Goal: Navigation & Orientation: Understand site structure

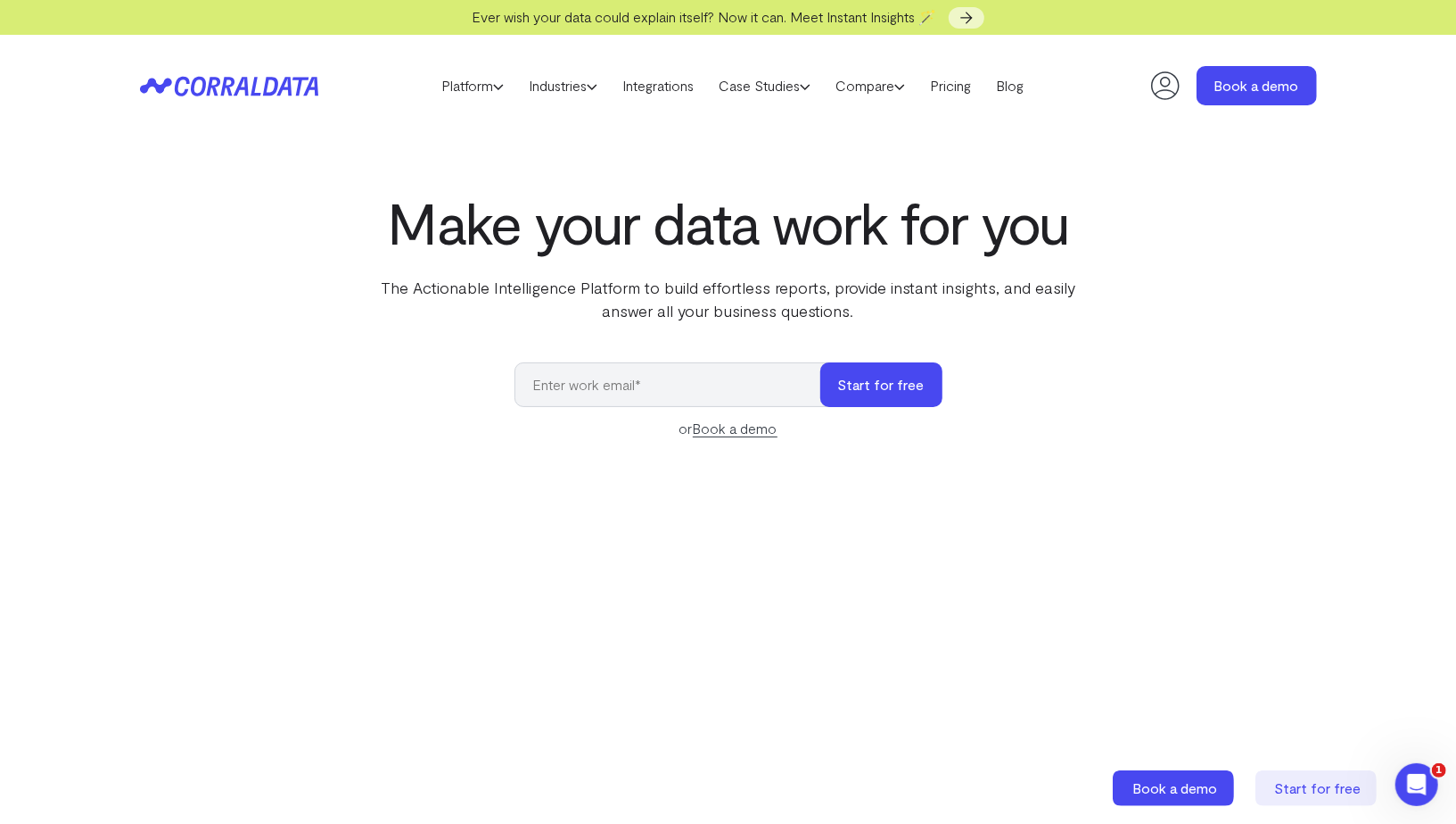
click at [1160, 82] on icon at bounding box center [1165, 85] width 28 height 28
click at [493, 87] on icon at bounding box center [498, 86] width 11 height 11
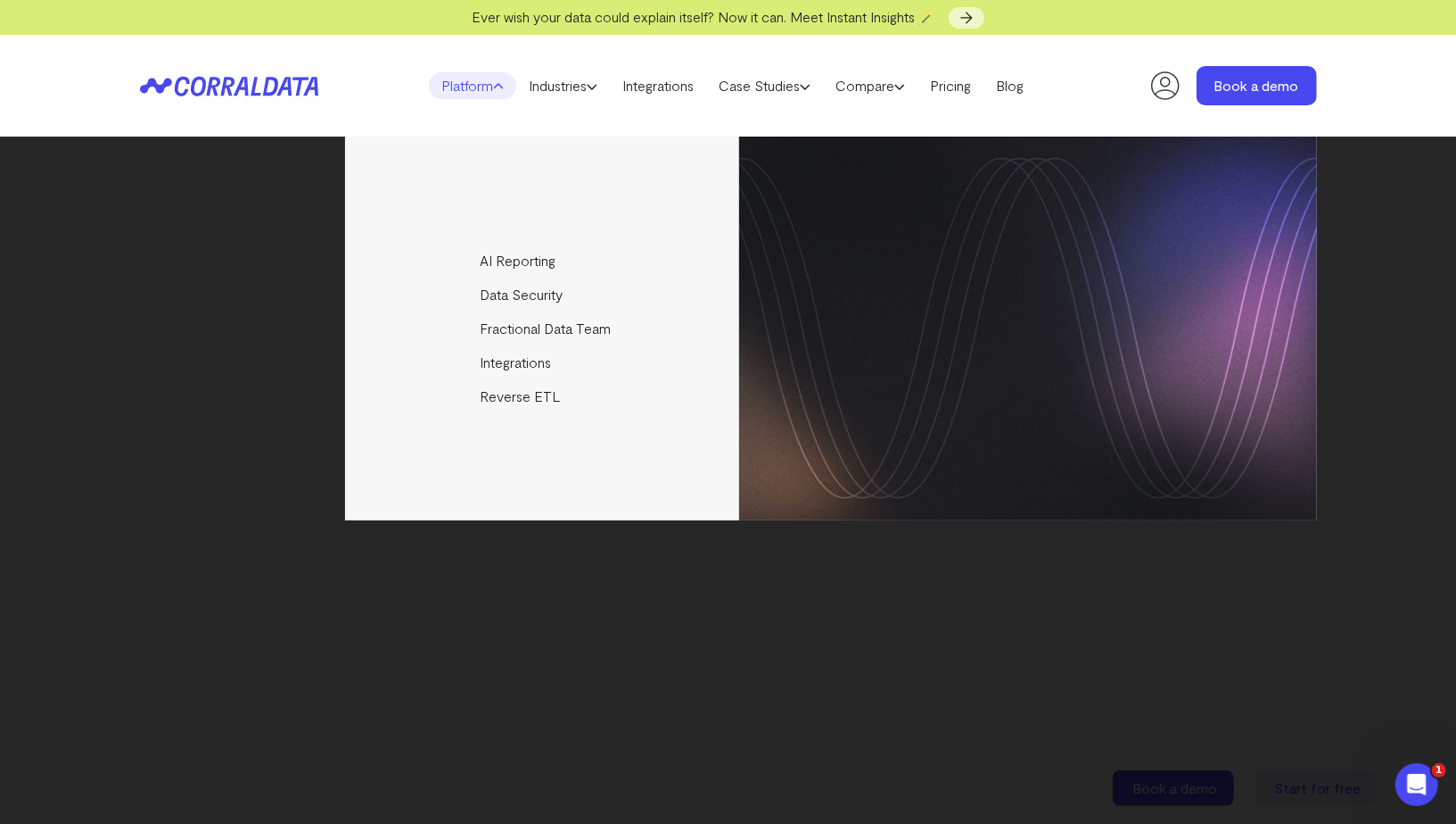
click at [115, 270] on div "AI Reporting Use AI to effortlessly answer any business questions from all your…" at bounding box center [728, 480] width 1456 height 687
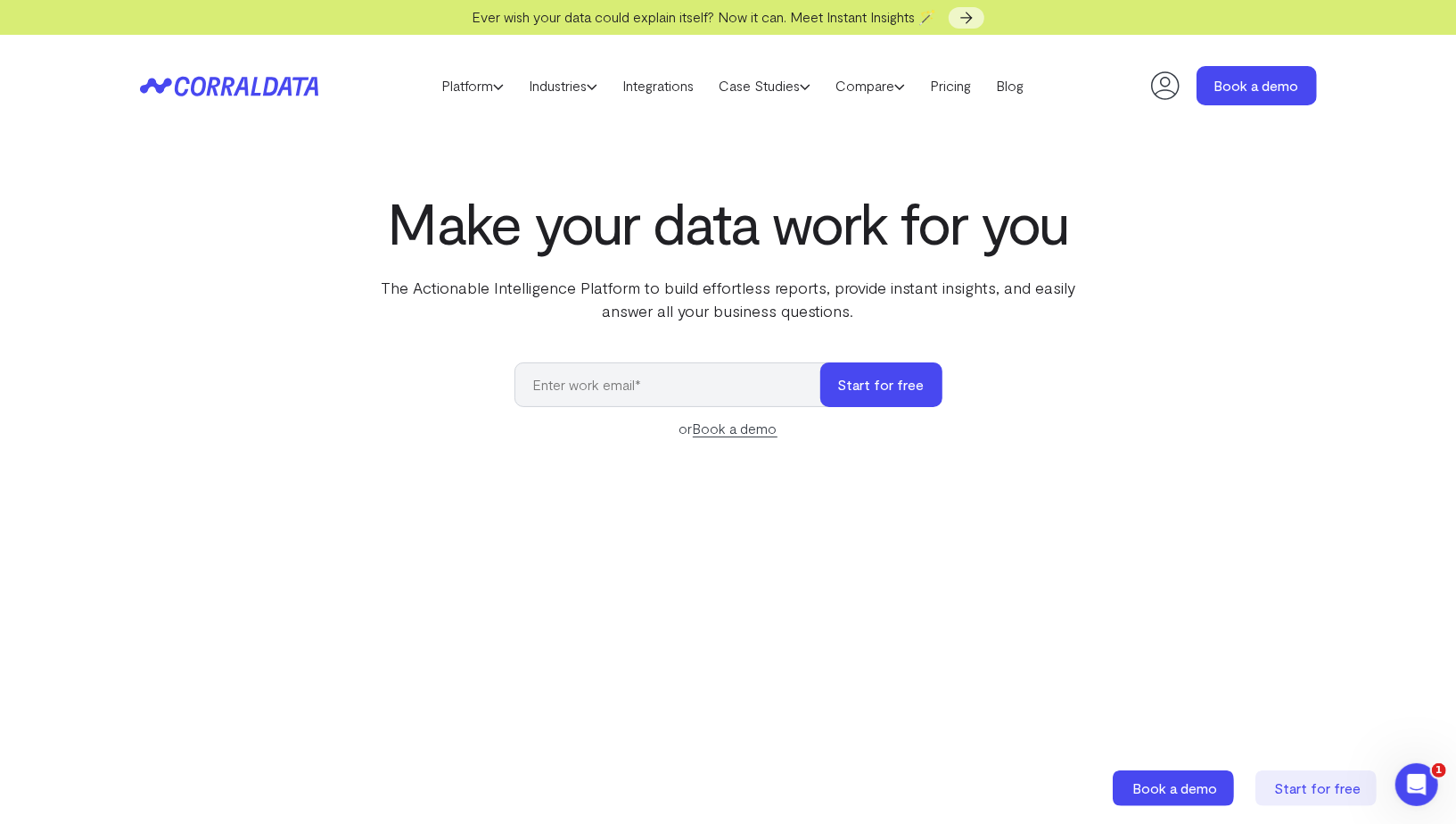
click at [217, 82] on icon at bounding box center [216, 85] width 86 height 19
